Goal: Transaction & Acquisition: Purchase product/service

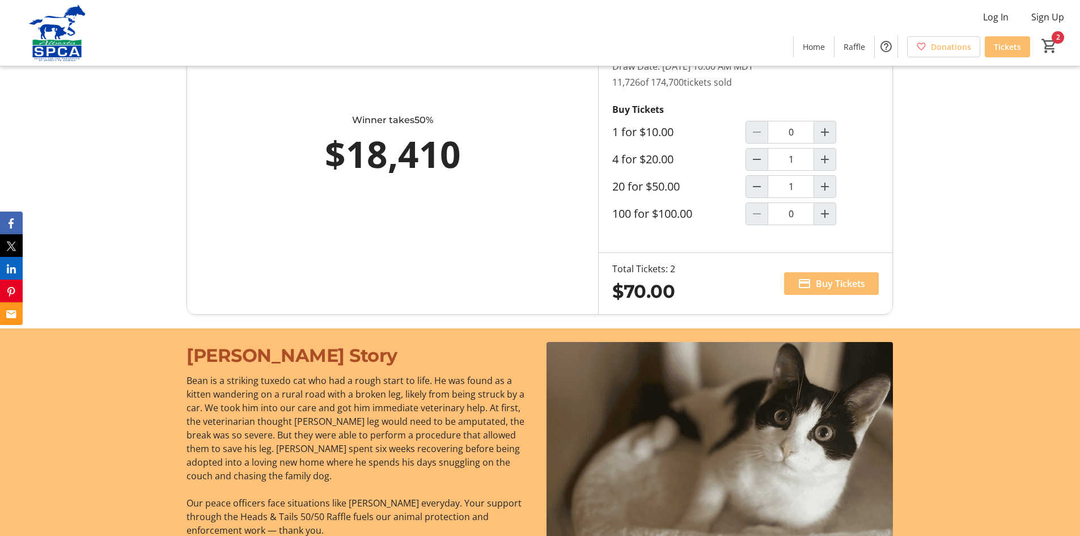
scroll to position [794, 0]
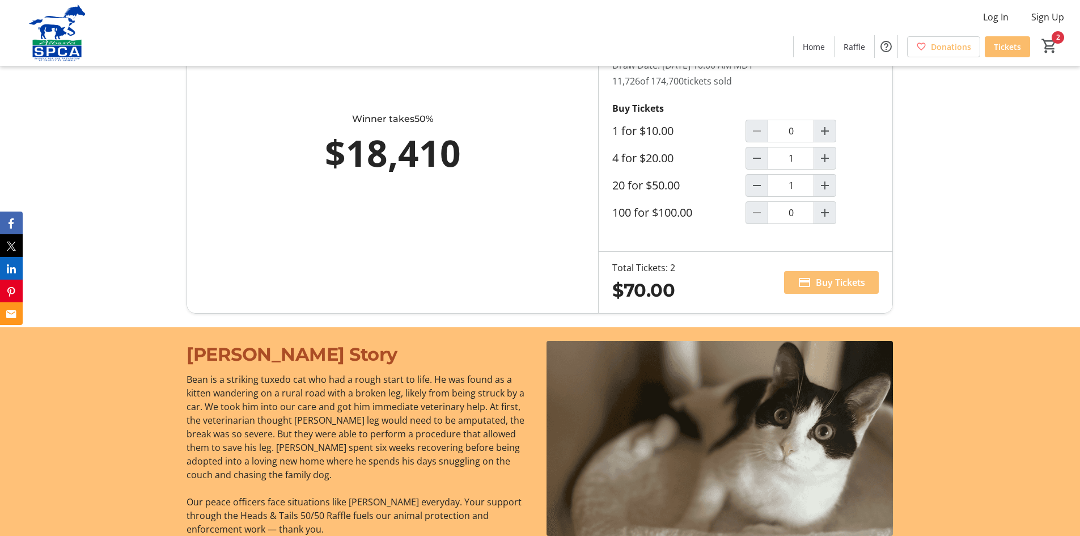
click at [845, 289] on span at bounding box center [831, 282] width 95 height 27
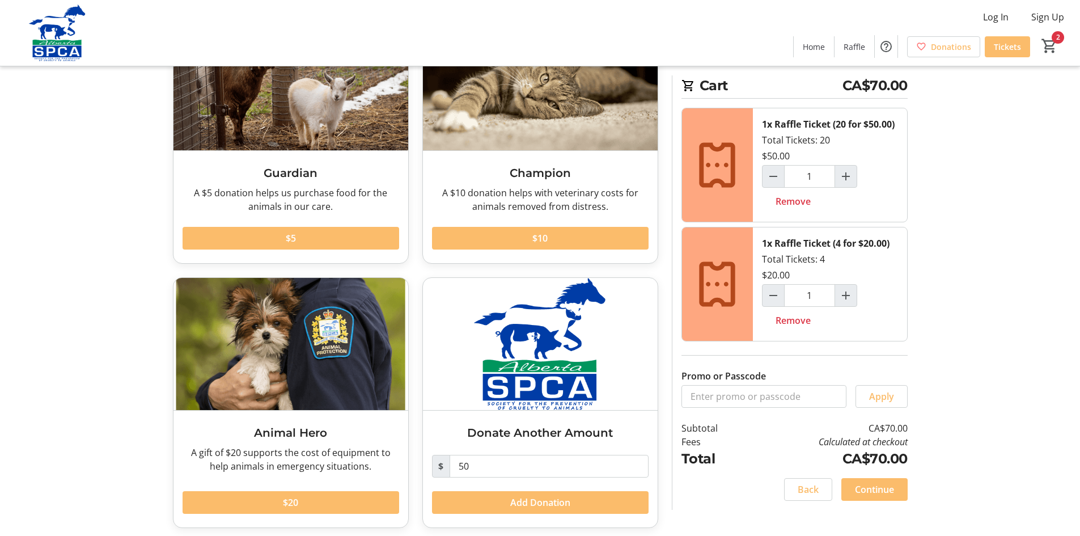
scroll to position [116, 0]
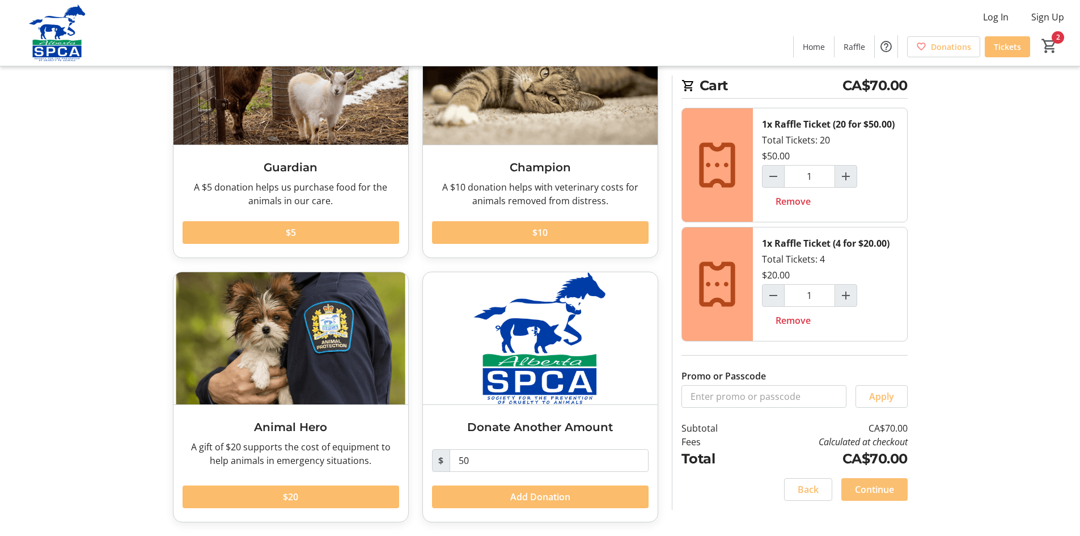
click at [876, 495] on span "Continue" at bounding box center [874, 489] width 39 height 14
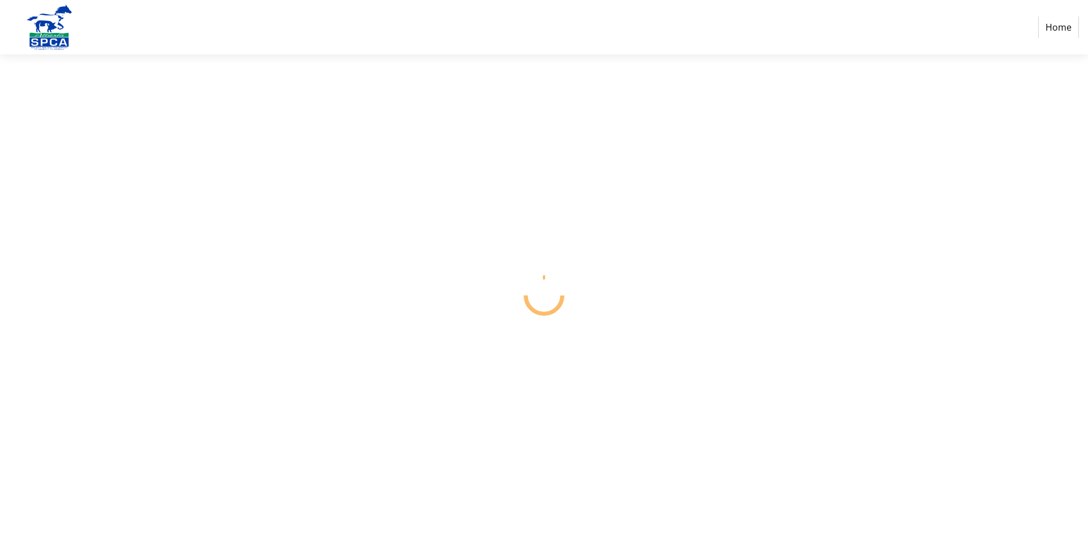
select select "CA"
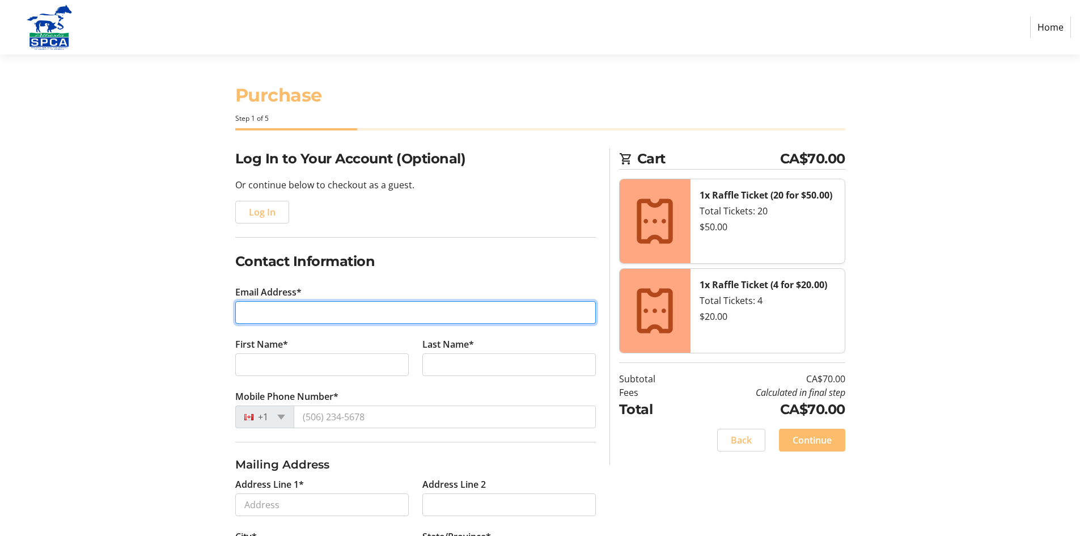
click at [309, 310] on input "Email Address*" at bounding box center [415, 312] width 360 height 23
type input "[EMAIL_ADDRESS][DOMAIN_NAME]"
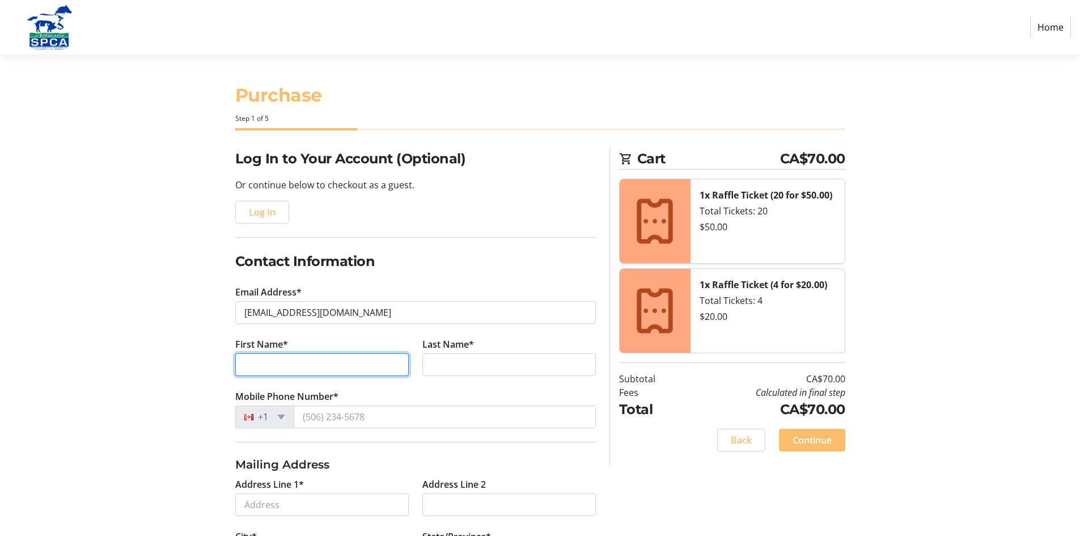
type input "[PERSON_NAME]"
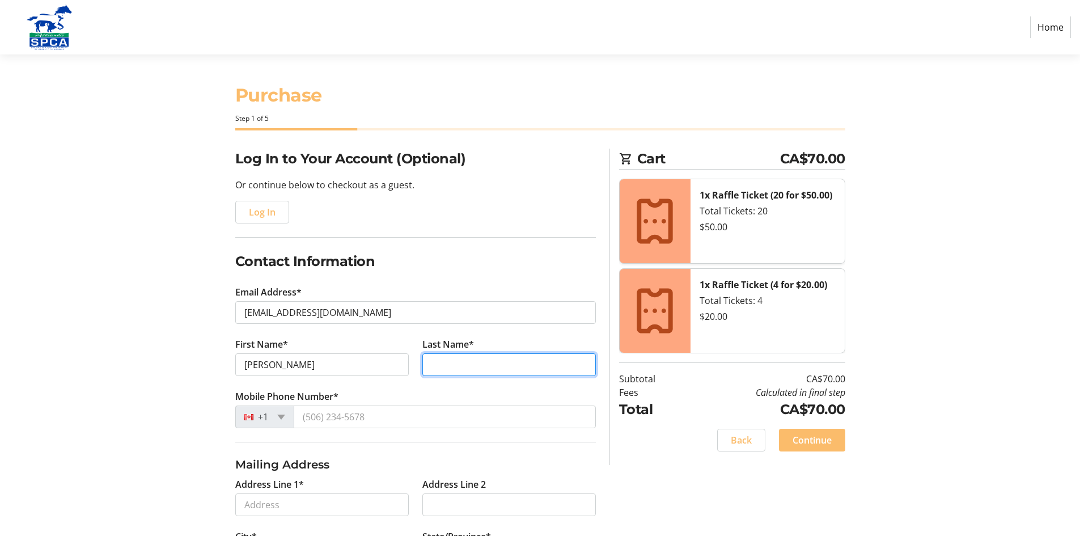
type input "[PERSON_NAME]"
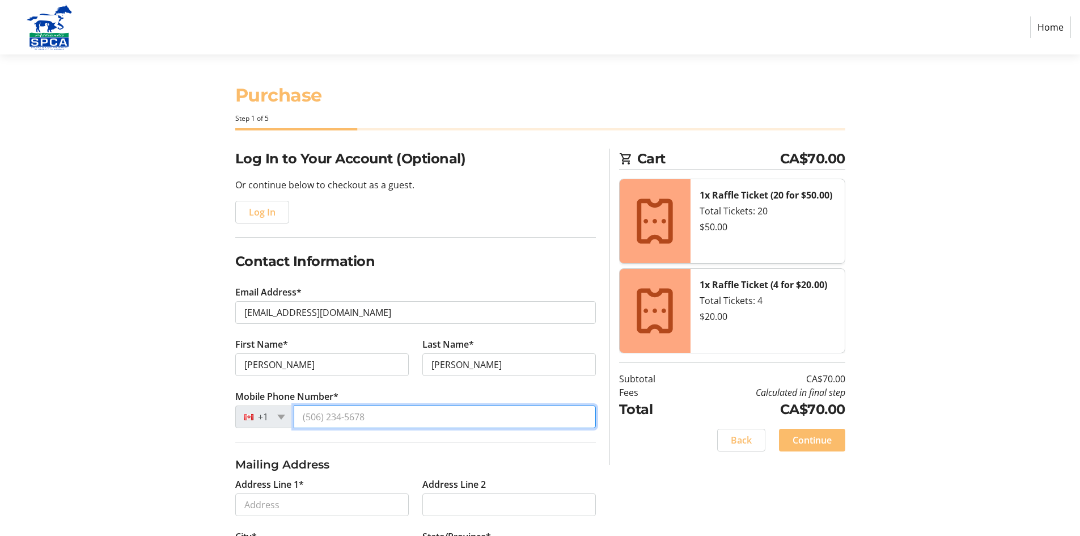
type input "[PHONE_NUMBER]"
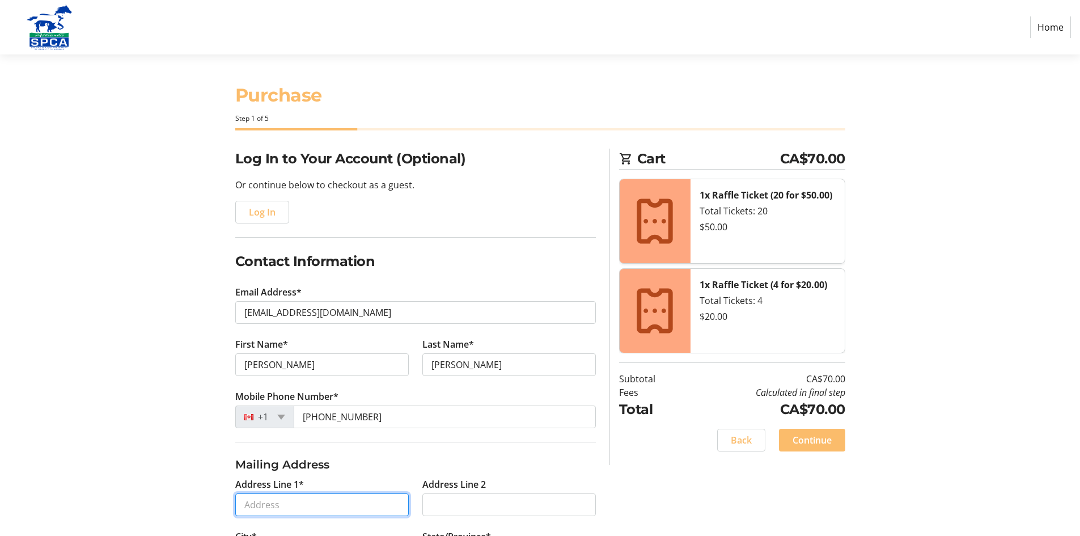
type input "[STREET_ADDRESS]"
type input "[GEOGRAPHIC_DATA]"
select select "AB"
type input "T5S 2W3"
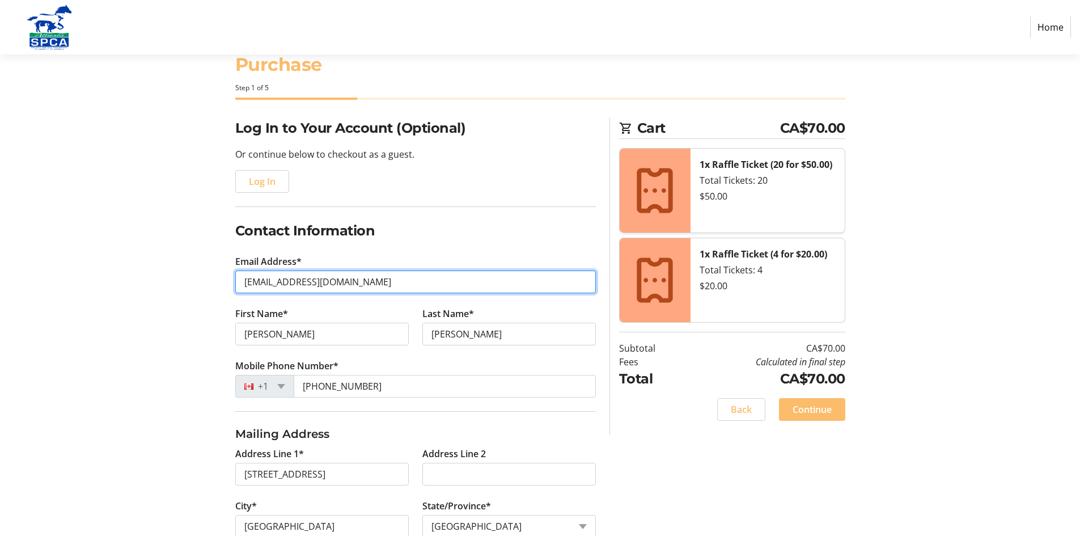
scroll to position [170, 0]
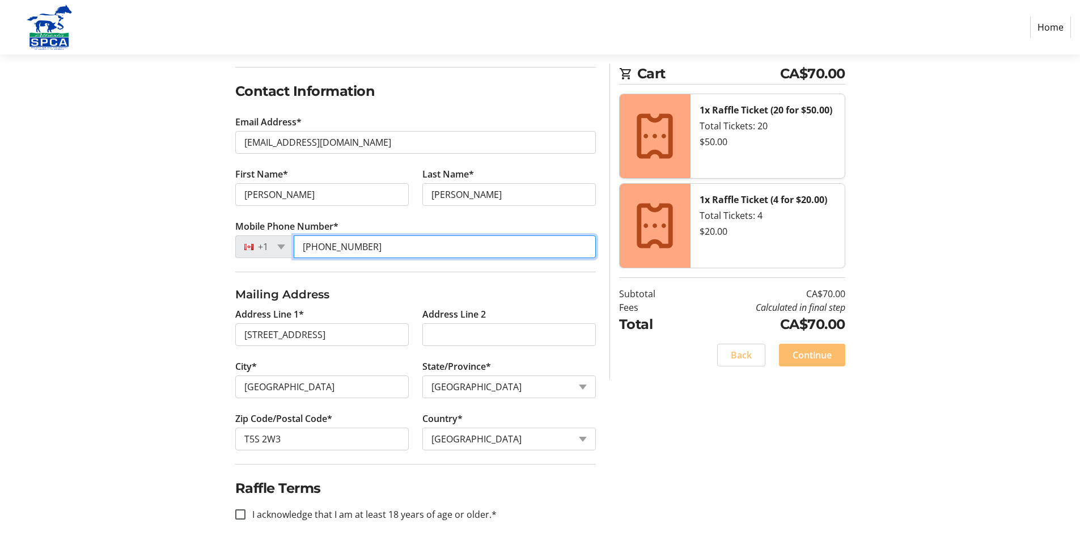
drag, startPoint x: 380, startPoint y: 248, endPoint x: 245, endPoint y: 245, distance: 134.9
click at [249, 248] on div "[PHONE_NUMBER]" at bounding box center [415, 246] width 360 height 23
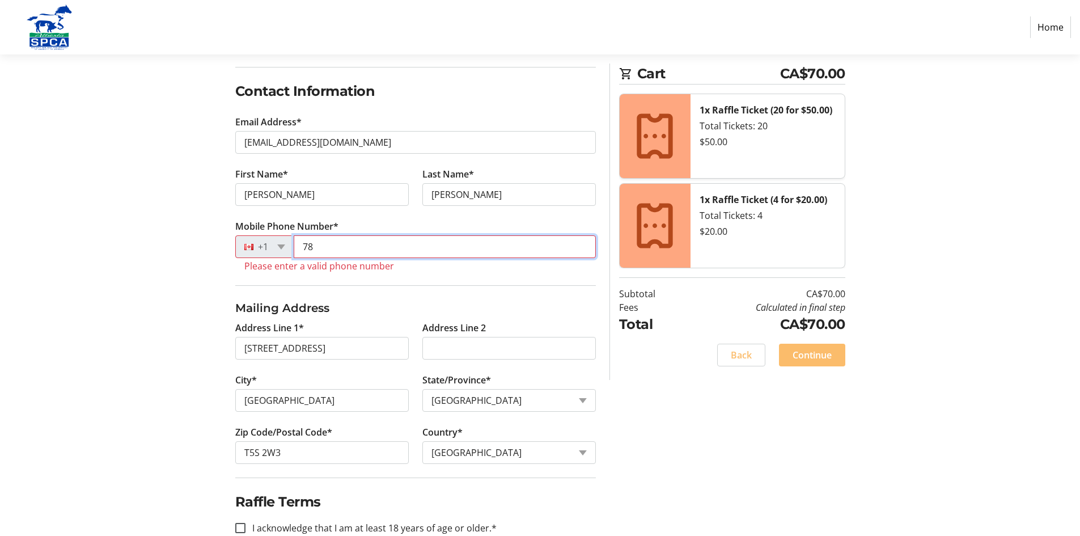
type input "7"
type input "[PHONE_NUMBER]"
drag, startPoint x: 380, startPoint y: 247, endPoint x: 287, endPoint y: 249, distance: 93.0
click at [287, 249] on div "[PHONE_NUMBER]" at bounding box center [415, 246] width 360 height 23
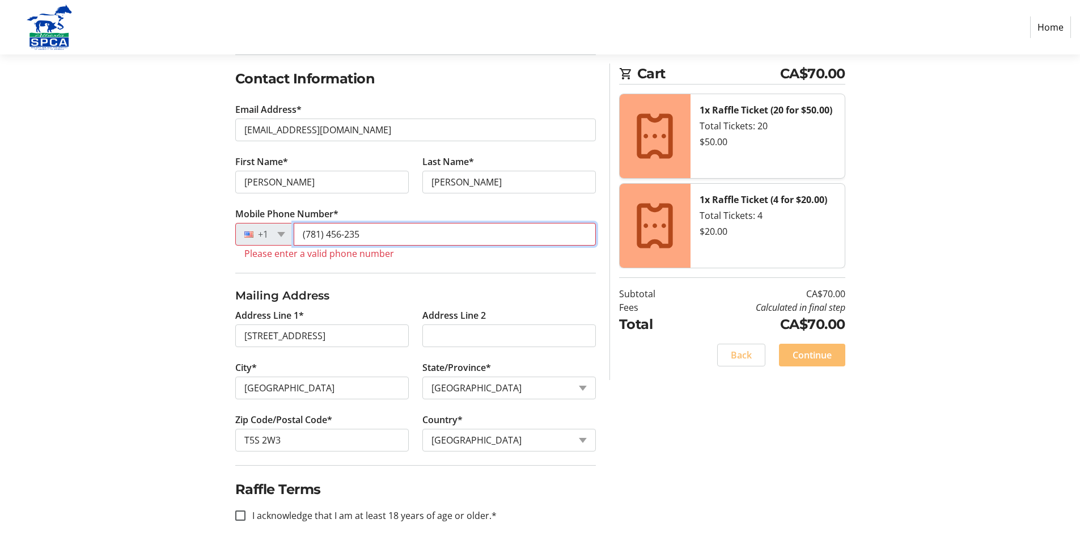
scroll to position [196, 0]
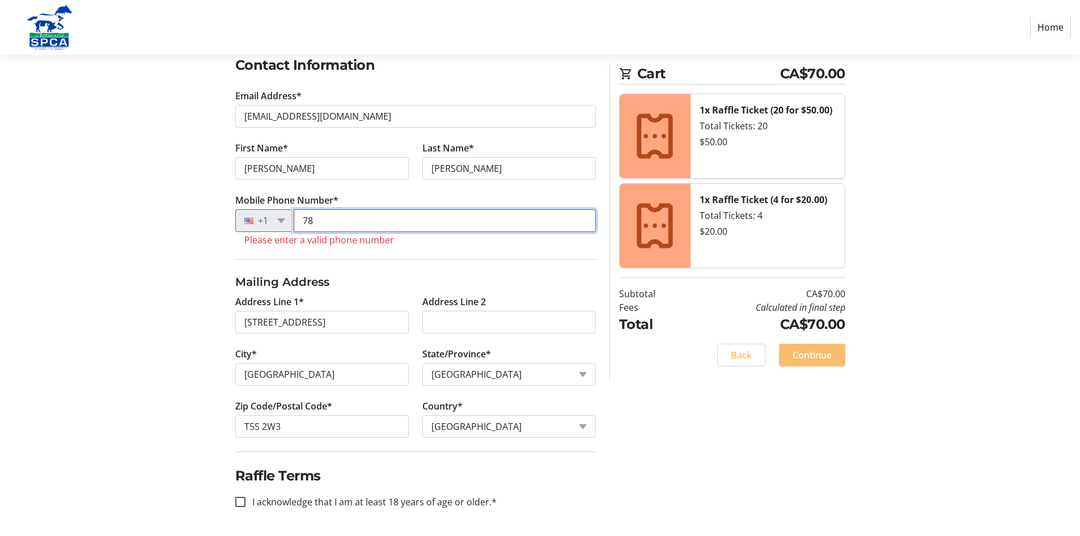
type input "7"
